Goal: Task Accomplishment & Management: Manage account settings

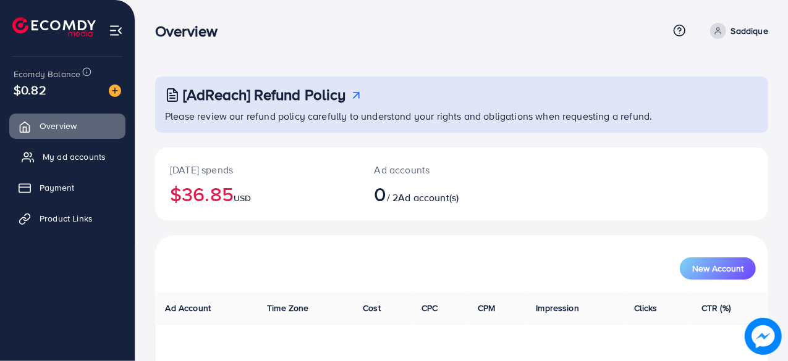
click at [62, 150] on link "My ad accounts" at bounding box center [67, 157] width 116 height 25
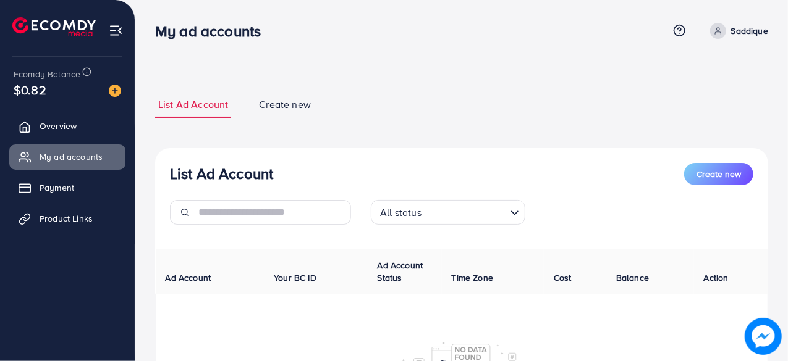
scroll to position [62, 0]
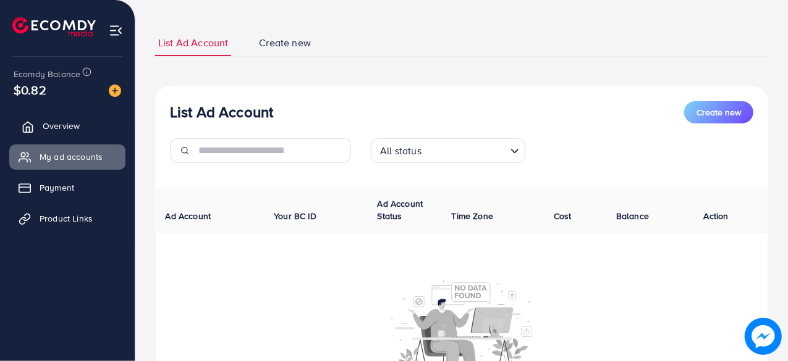
click at [73, 123] on span "Overview" at bounding box center [61, 126] width 37 height 12
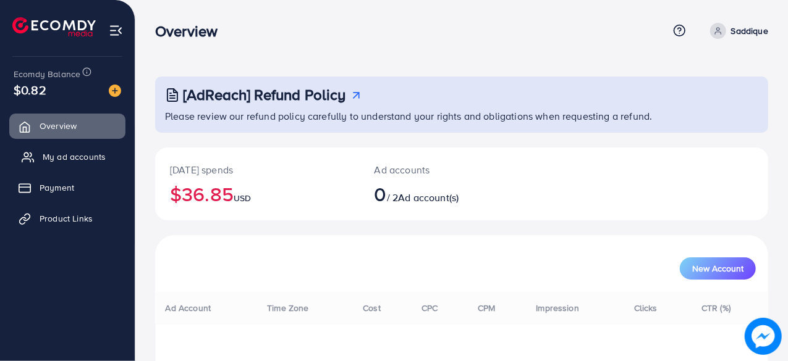
click at [69, 145] on link "My ad accounts" at bounding box center [67, 157] width 116 height 25
